Goal: Information Seeking & Learning: Understand process/instructions

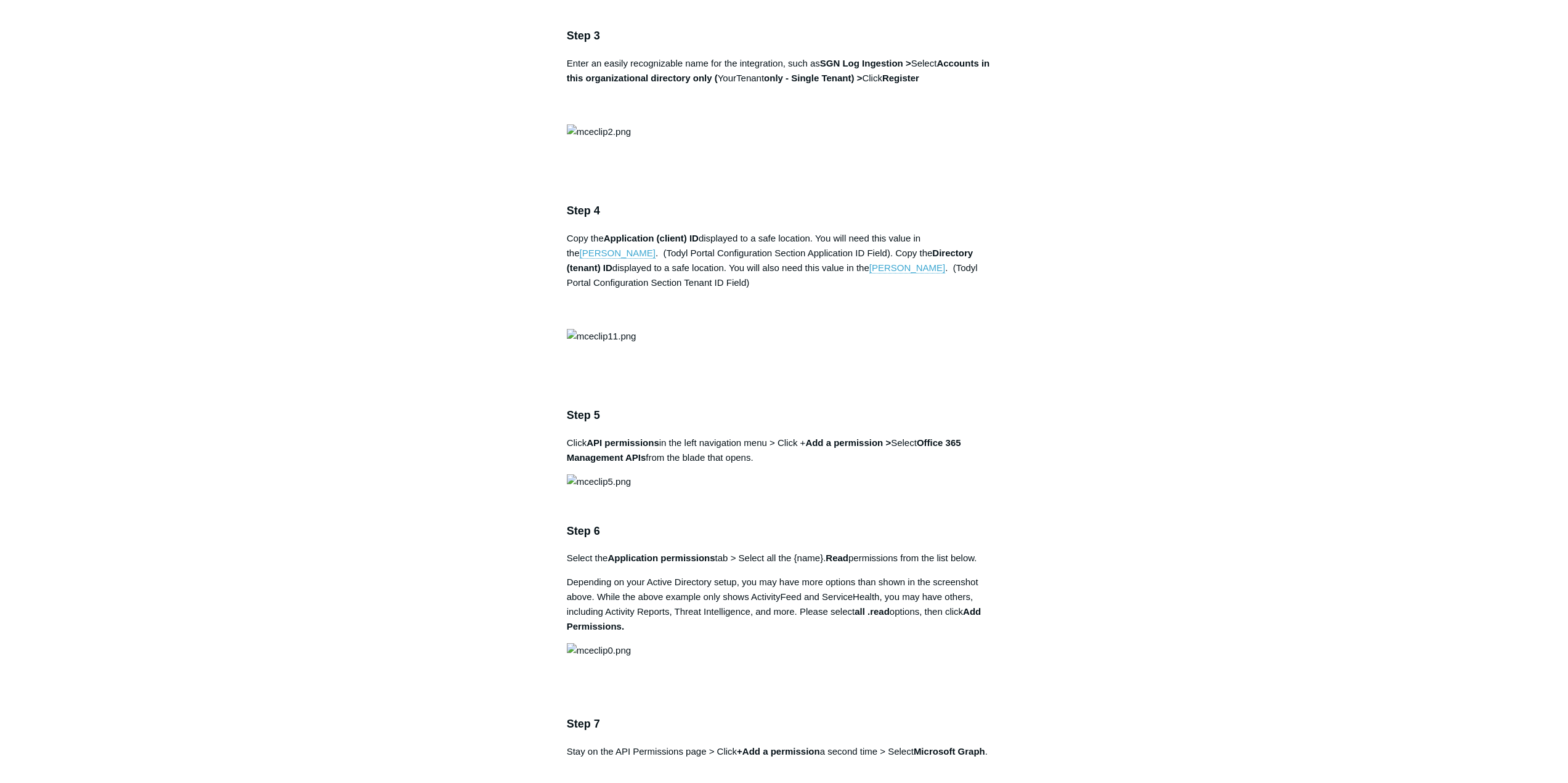
scroll to position [1109, 0]
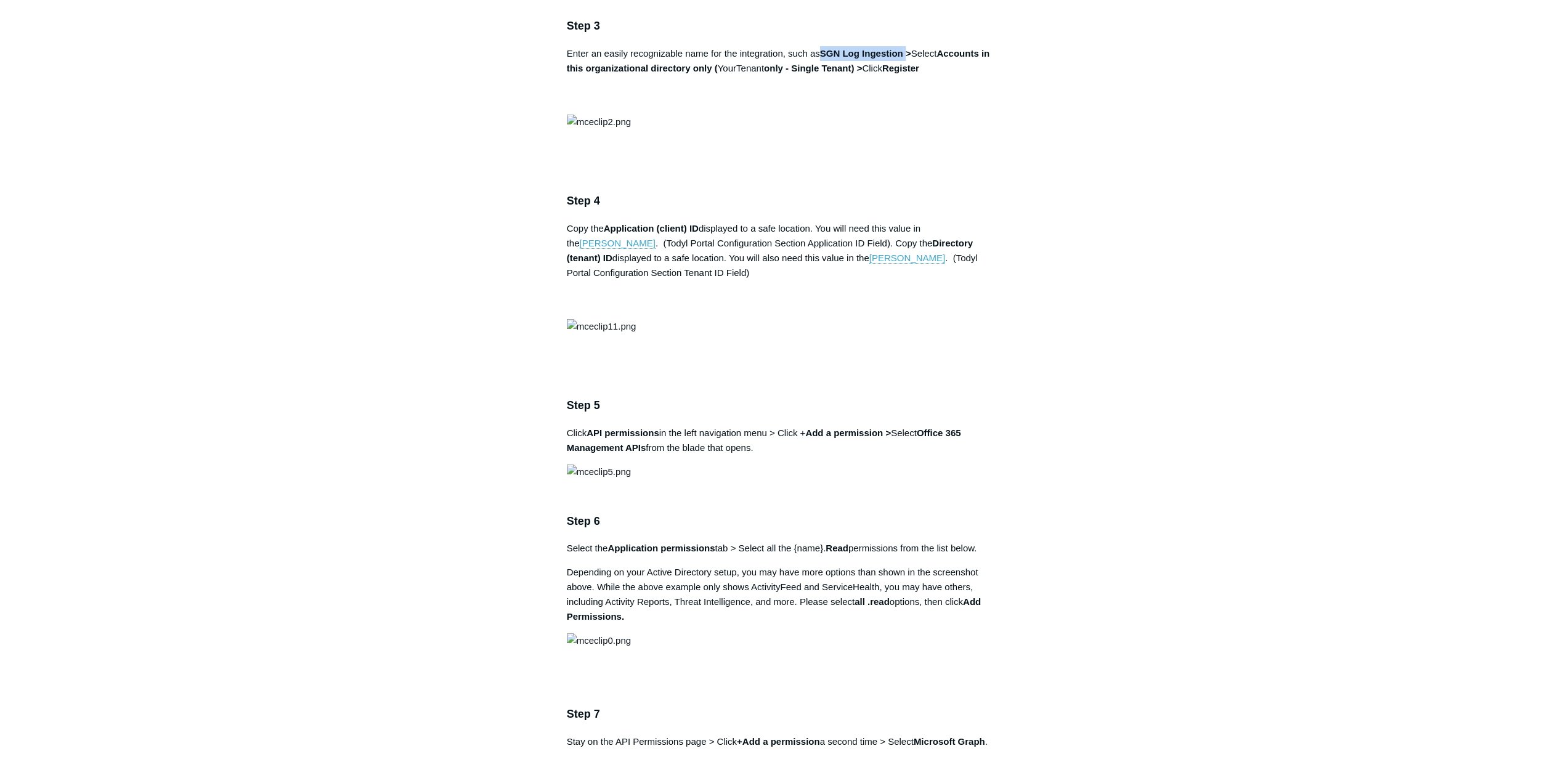
drag, startPoint x: 825, startPoint y: 500, endPoint x: 907, endPoint y: 500, distance: 82.0
click at [907, 59] on strong "SGN Log Ingestion >" at bounding box center [865, 53] width 91 height 11
copy strong "SGN Log Ingestion"
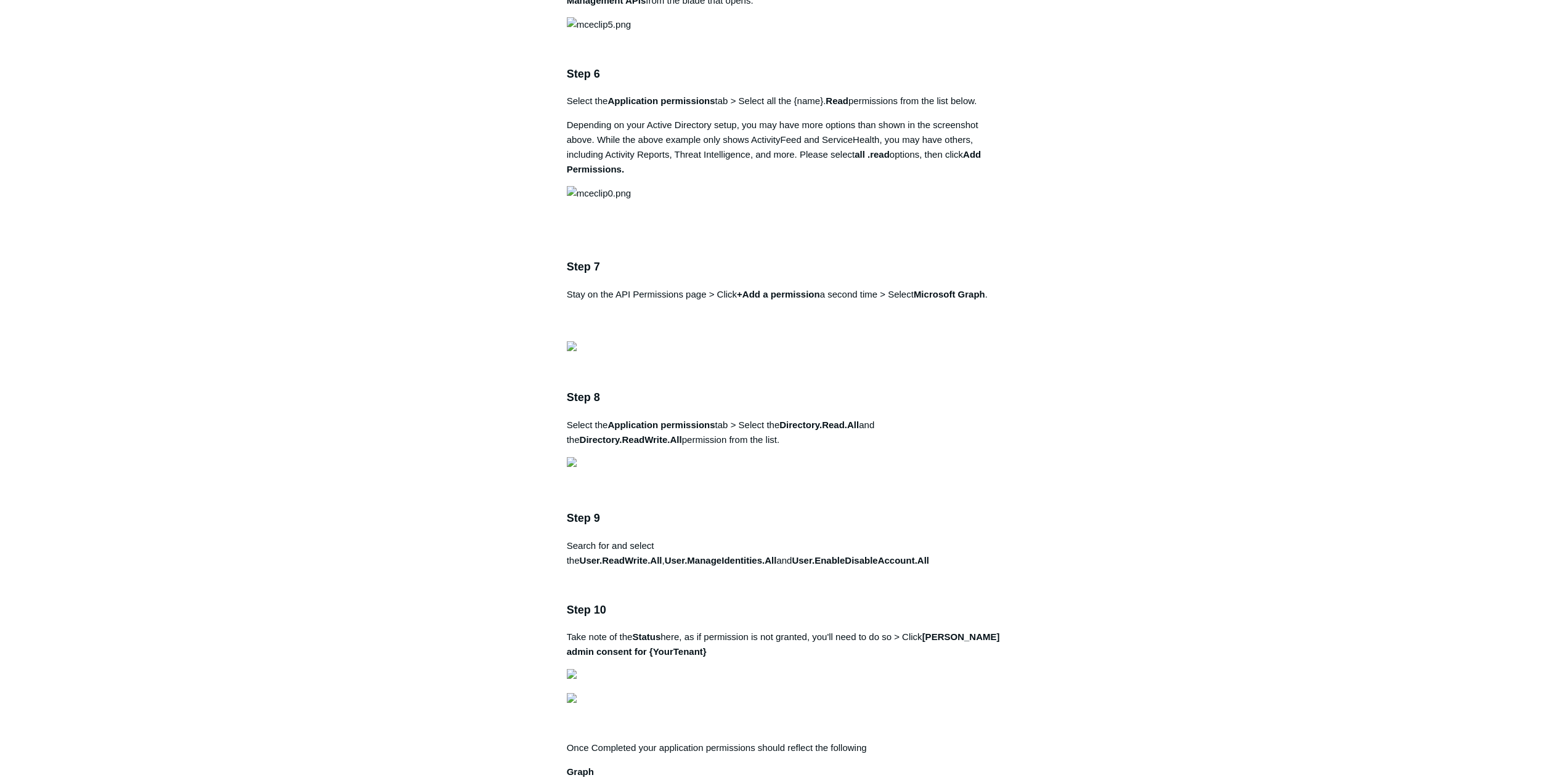
scroll to position [1664, 0]
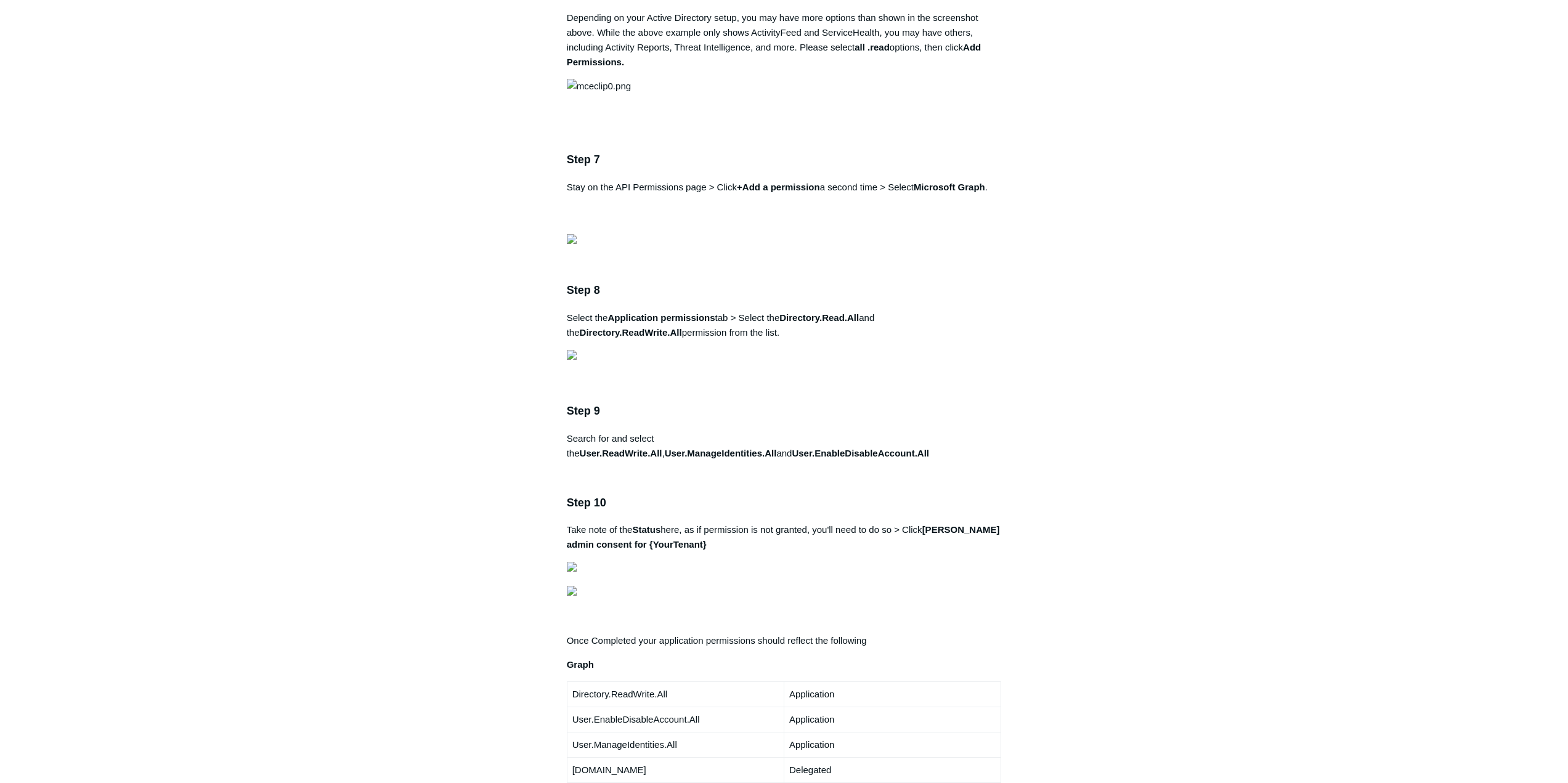
click at [446, 476] on aside "Articles in this section 1Password SIEM Integration Amazon Web Service (AWS) Cl…" at bounding box center [487, 579] width 121 height 4262
click at [375, 440] on main "Todyl Support Center Integration Guides SIEM Integrations Articles in this sect…" at bounding box center [784, 552] width 1568 height 4343
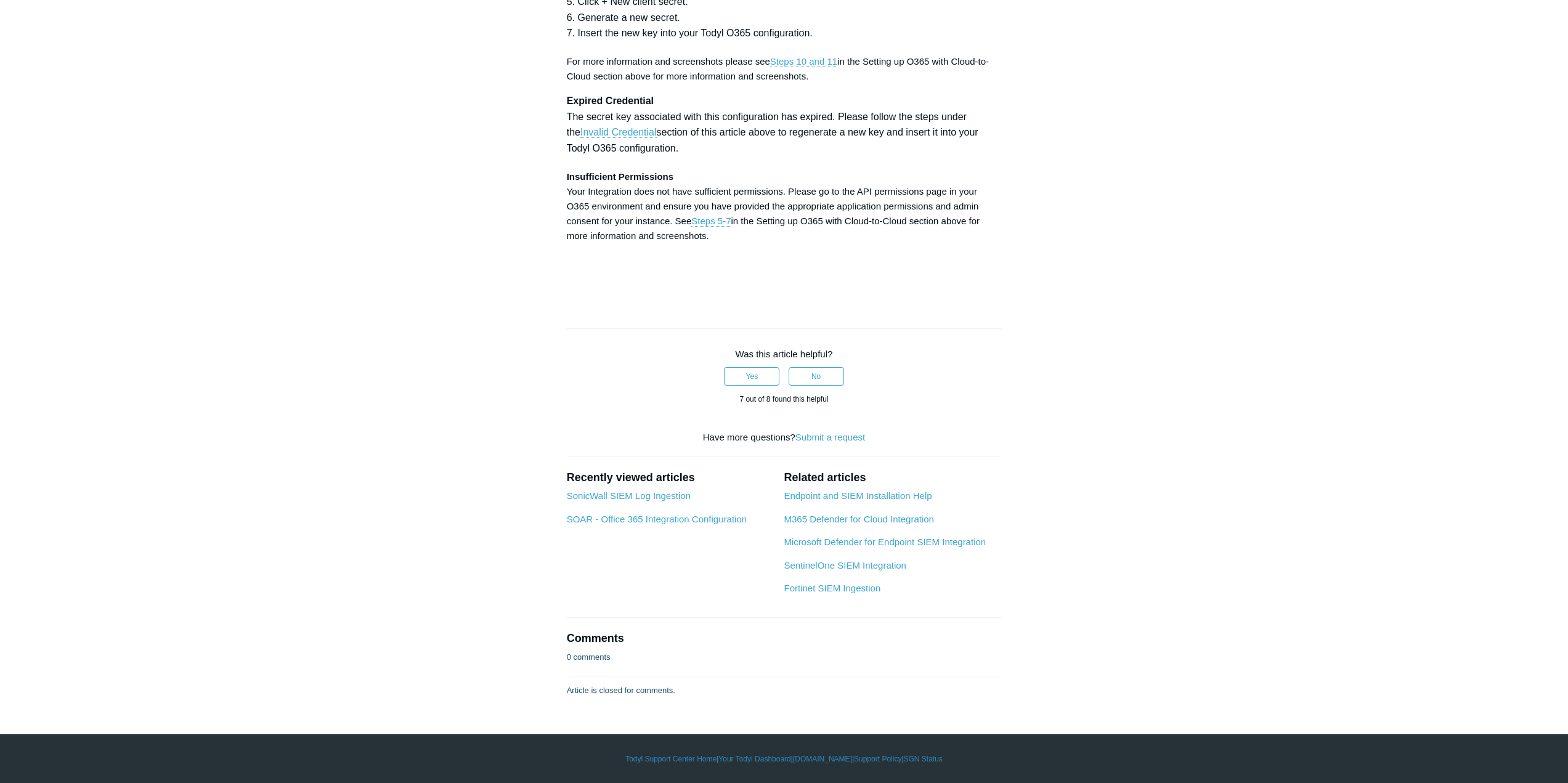
scroll to position [4621, 0]
drag, startPoint x: 764, startPoint y: 541, endPoint x: 842, endPoint y: 541, distance: 78.0
copy strong "SGN Log Ingestion"
